Goal: Information Seeking & Learning: Find specific page/section

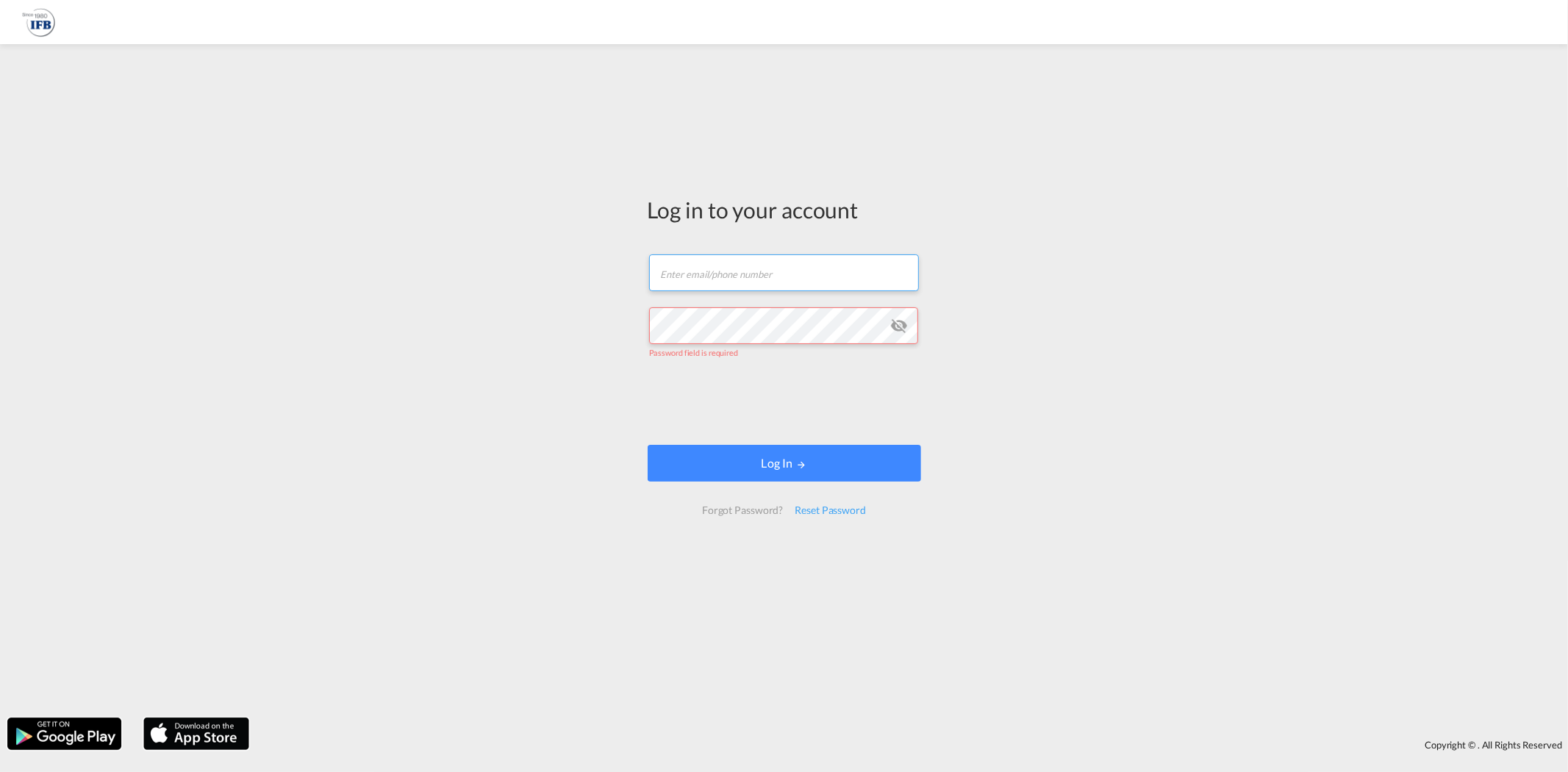
click at [721, 284] on input "text" at bounding box center [784, 273] width 270 height 37
type input "[PERSON_NAME][EMAIL_ADDRESS][DOMAIN_NAME]"
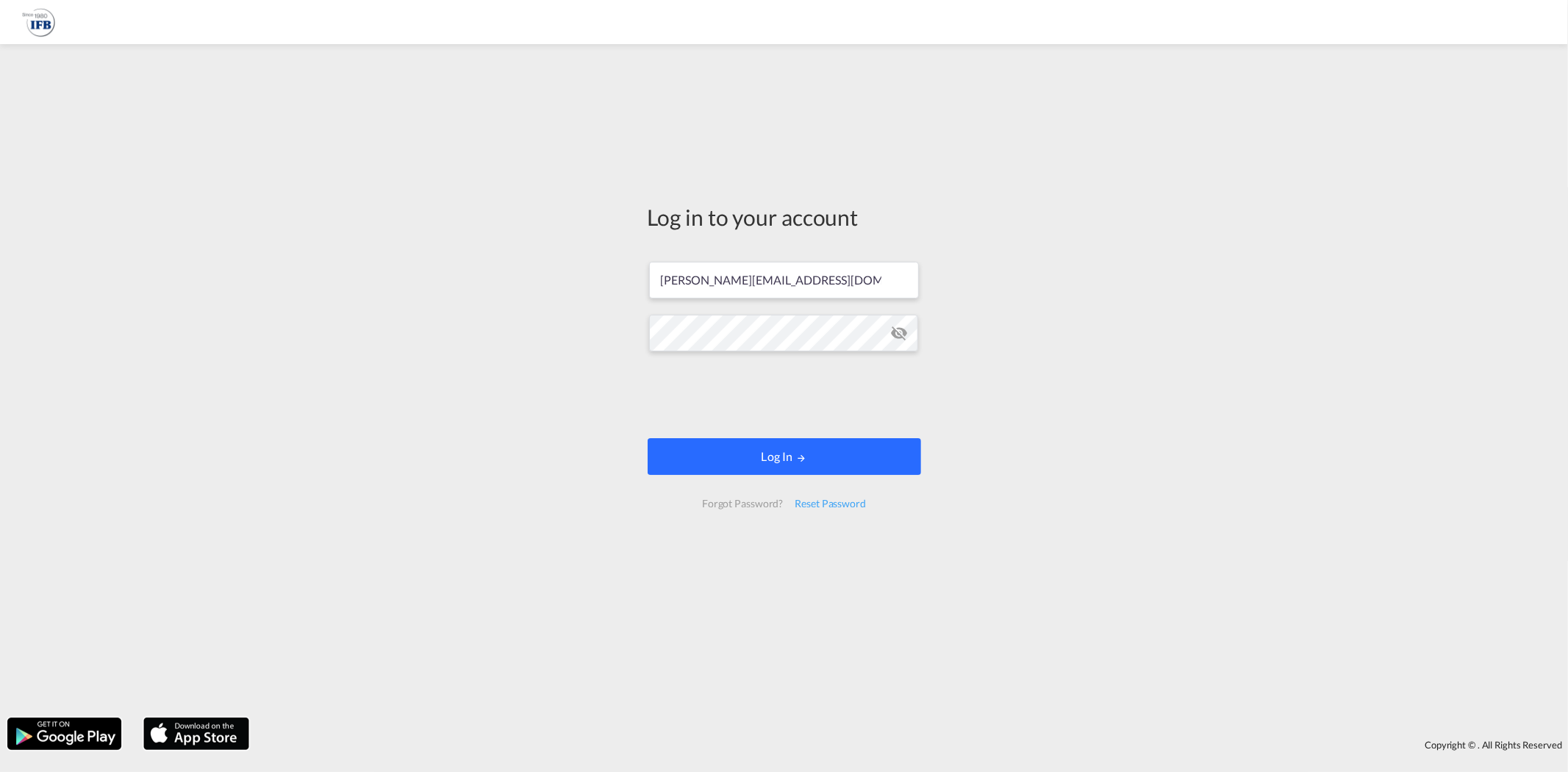
click at [806, 468] on button "Log In" at bounding box center [784, 456] width 273 height 37
